Goal: Information Seeking & Learning: Learn about a topic

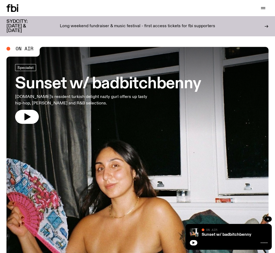
click at [17, 9] on icon at bounding box center [12, 8] width 12 height 8
click at [264, 8] on icon "button" at bounding box center [263, 8] width 6 height 6
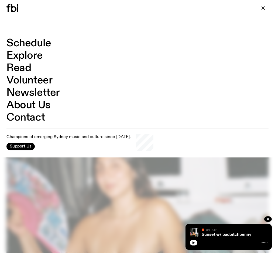
click at [27, 41] on link "Schedule" at bounding box center [28, 43] width 45 height 10
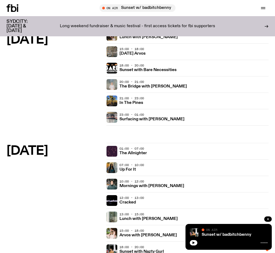
scroll to position [285, 0]
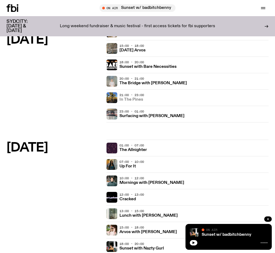
click at [133, 98] on h3 "In The Pines" at bounding box center [131, 100] width 24 height 4
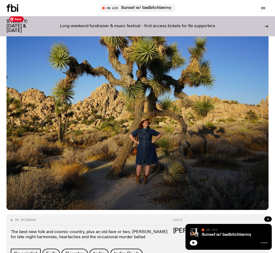
scroll to position [89, 0]
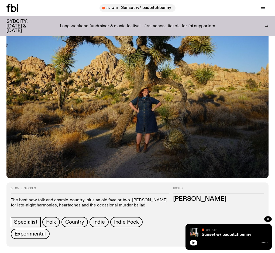
click at [267, 220] on icon "button" at bounding box center [268, 219] width 2 height 2
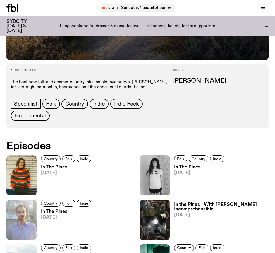
scroll to position [208, 0]
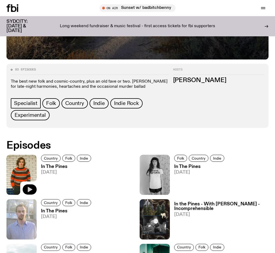
click at [29, 189] on icon "button" at bounding box center [30, 189] width 5 height 5
